Goal: Task Accomplishment & Management: Use online tool/utility

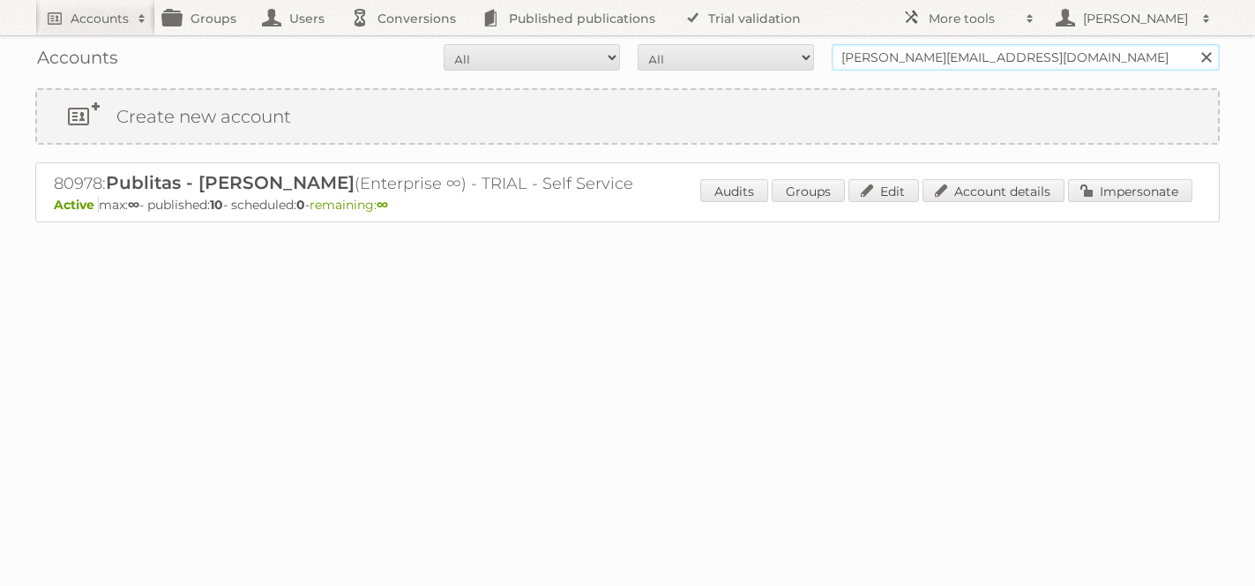
click at [922, 51] on input "[PERSON_NAME][EMAIL_ADDRESS][DOMAIN_NAME]" at bounding box center [1026, 57] width 388 height 26
type input "gd [GEOGRAPHIC_DATA]"
click at [1192, 44] on input "Search" at bounding box center [1205, 57] width 26 height 26
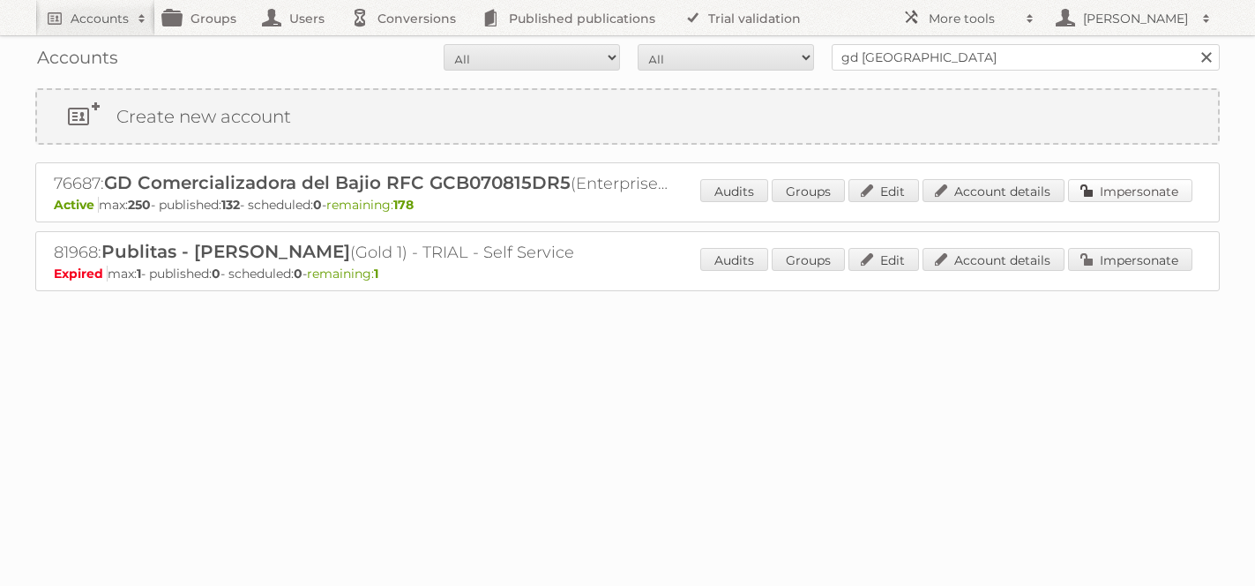
click at [1145, 188] on link "Impersonate" at bounding box center [1130, 190] width 124 height 23
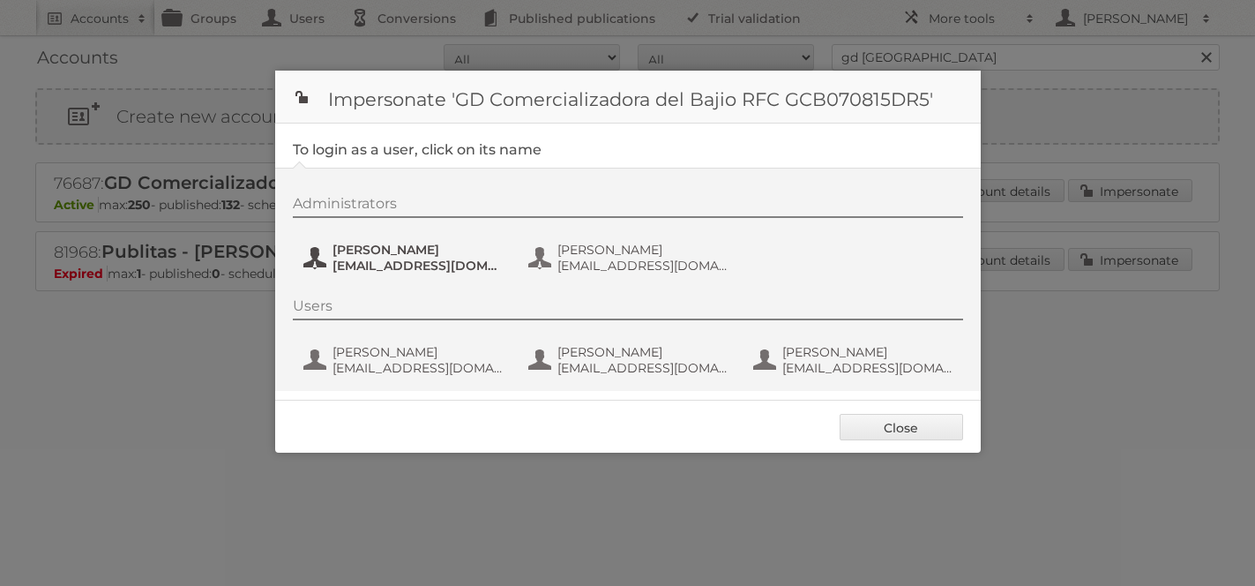
click at [403, 249] on span "Andres Santana" at bounding box center [418, 250] width 171 height 16
